Goal: Transaction & Acquisition: Purchase product/service

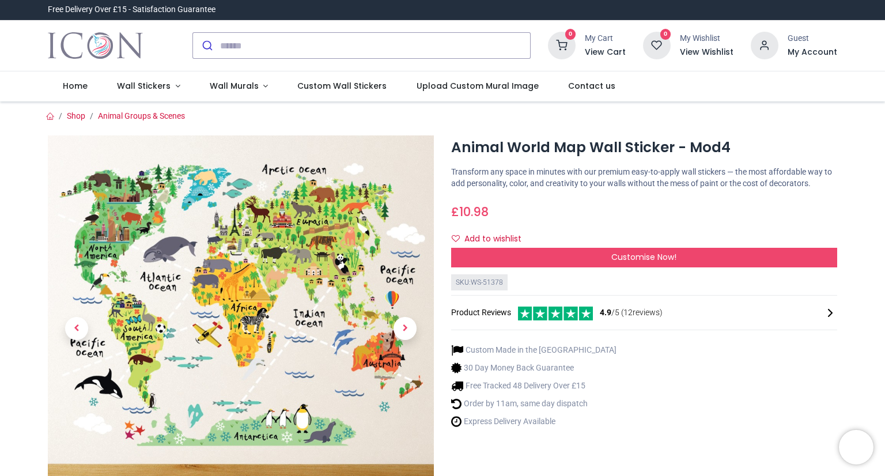
click at [658, 185] on p "Transform any space in minutes with our premium easy-to-apply wall stickers — t…" at bounding box center [644, 177] width 386 height 22
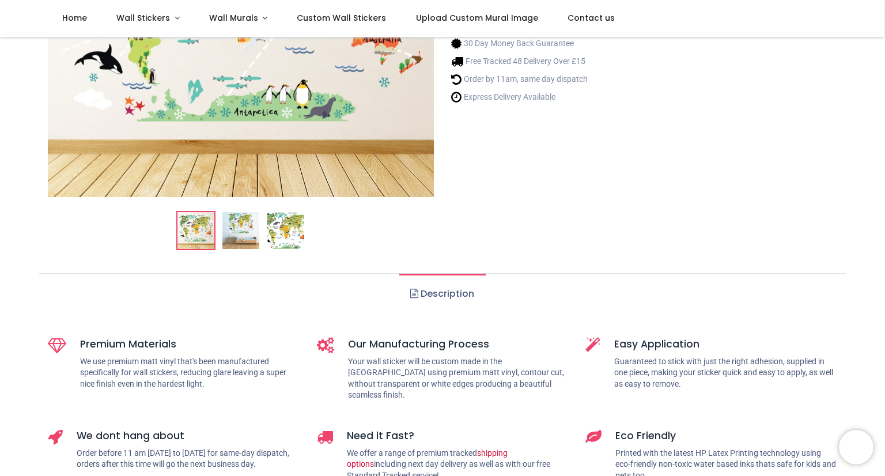
scroll to position [346, 0]
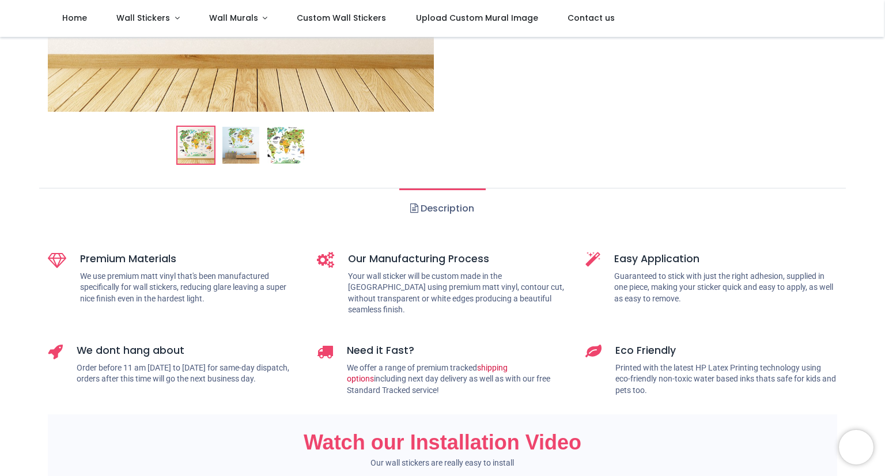
click at [443, 213] on link "Description" at bounding box center [442, 208] width 86 height 40
click at [232, 146] on img at bounding box center [240, 145] width 37 height 37
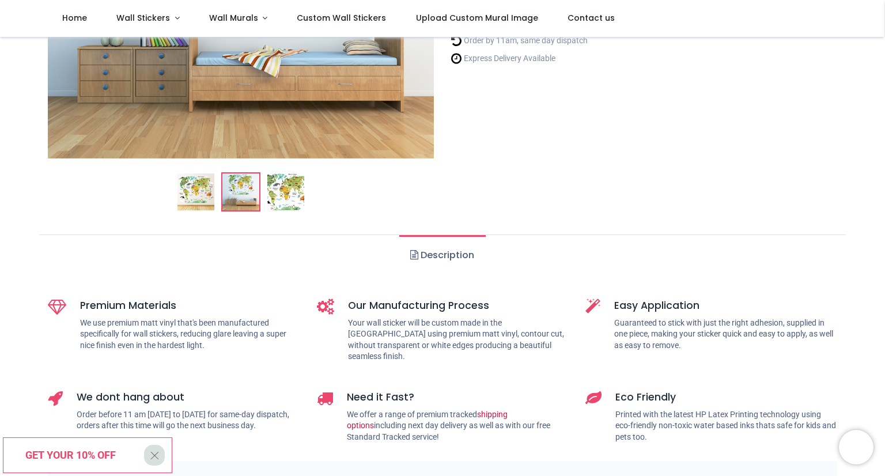
scroll to position [300, 0]
click at [285, 194] on img at bounding box center [285, 191] width 37 height 37
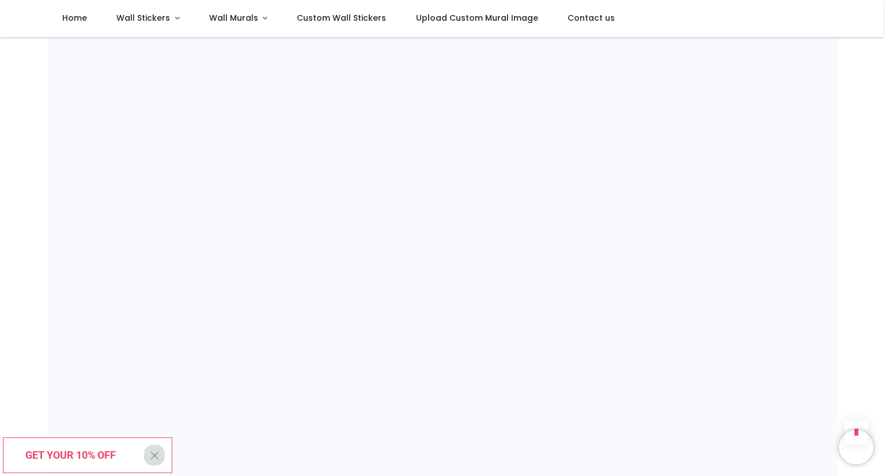
scroll to position [998, 0]
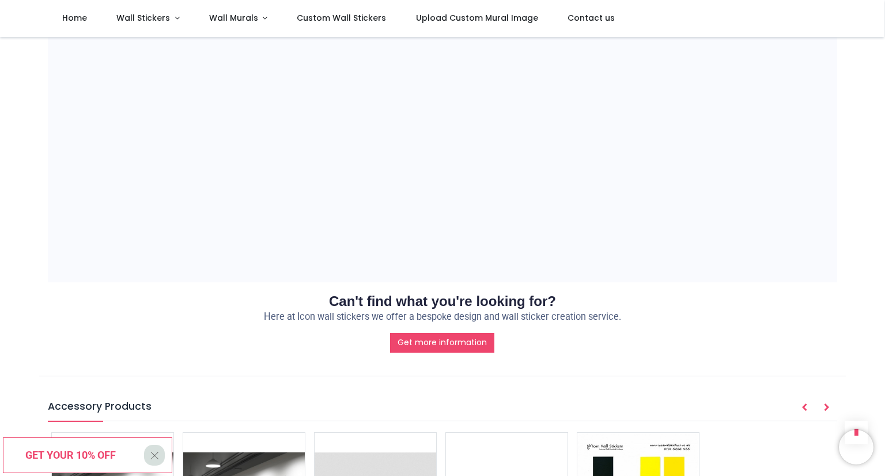
click at [62, 293] on h2 "Can't find what you're looking for?" at bounding box center [442, 301] width 789 height 20
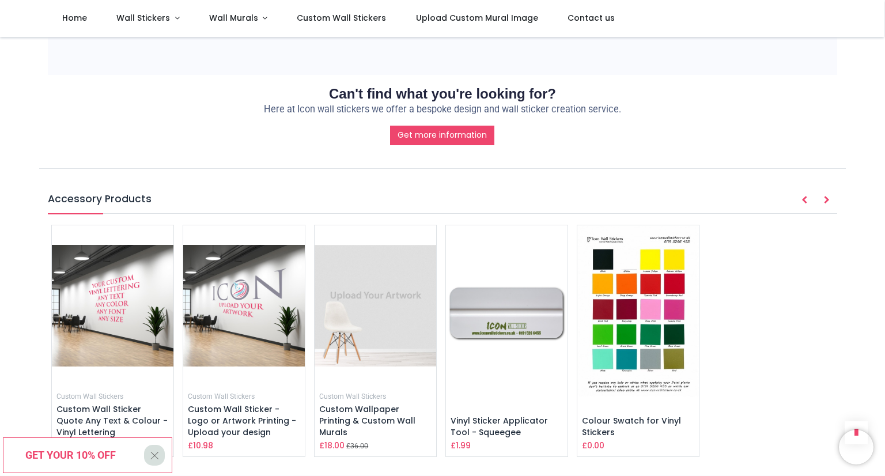
scroll to position [1205, 0]
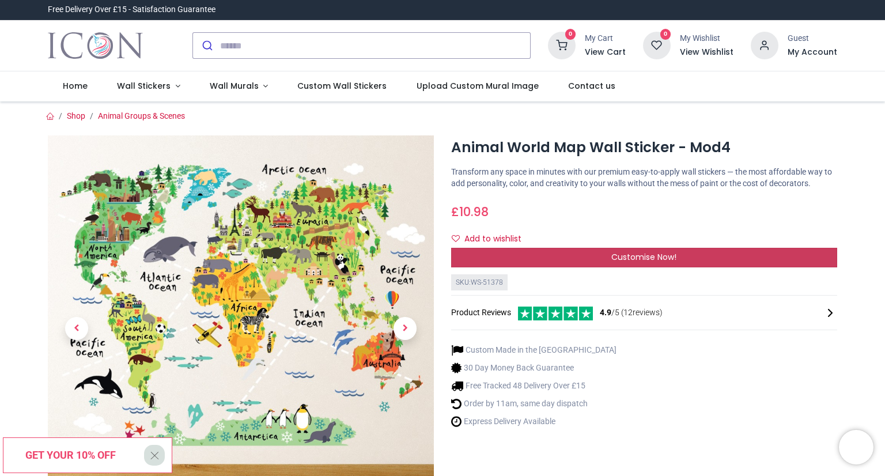
click at [674, 256] on span "Customise Now!" at bounding box center [643, 257] width 65 height 12
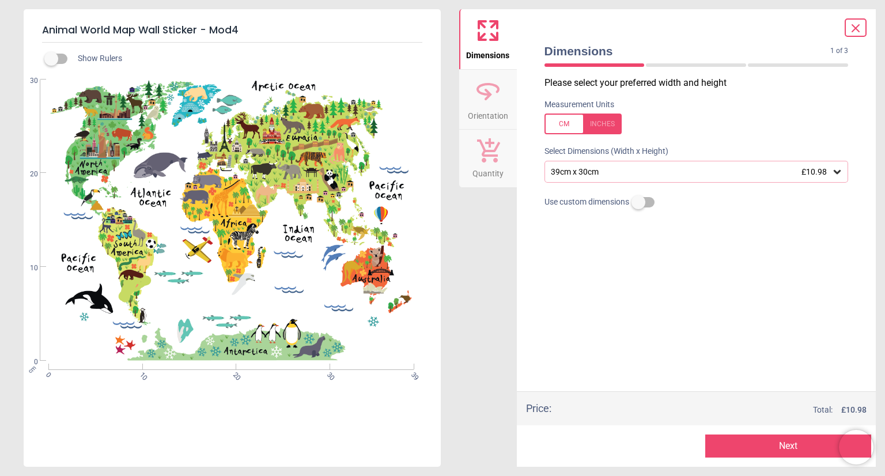
click at [824, 176] on span "£10.98" at bounding box center [813, 171] width 25 height 9
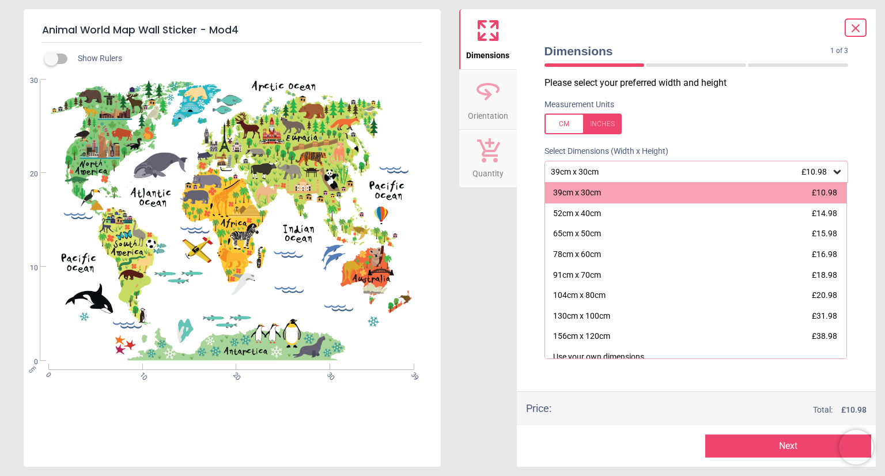
click at [852, 28] on icon at bounding box center [855, 28] width 14 height 14
